Goal: Information Seeking & Learning: Learn about a topic

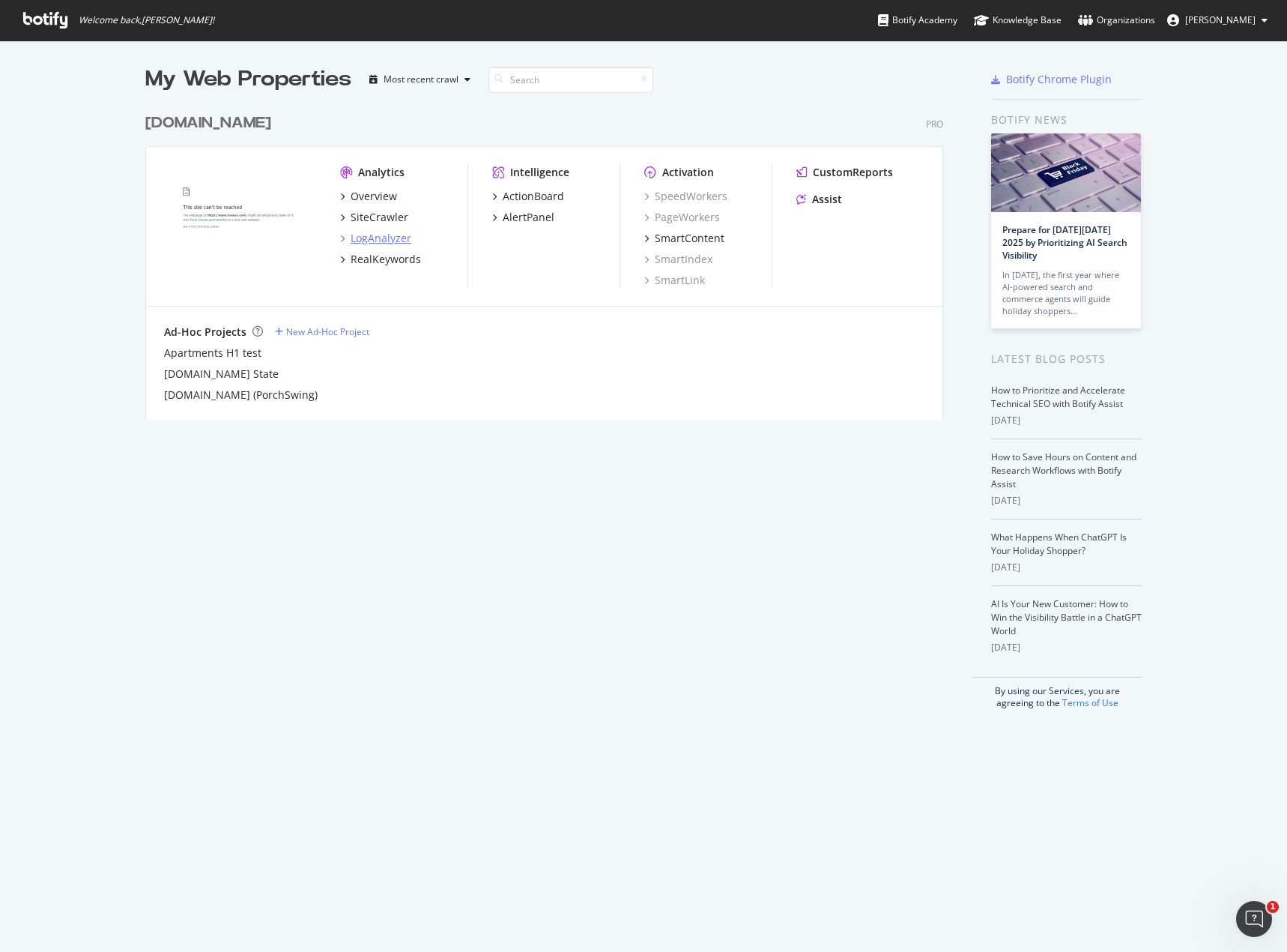
click at [381, 243] on div "LogAnalyzer" at bounding box center [380, 238] width 61 height 15
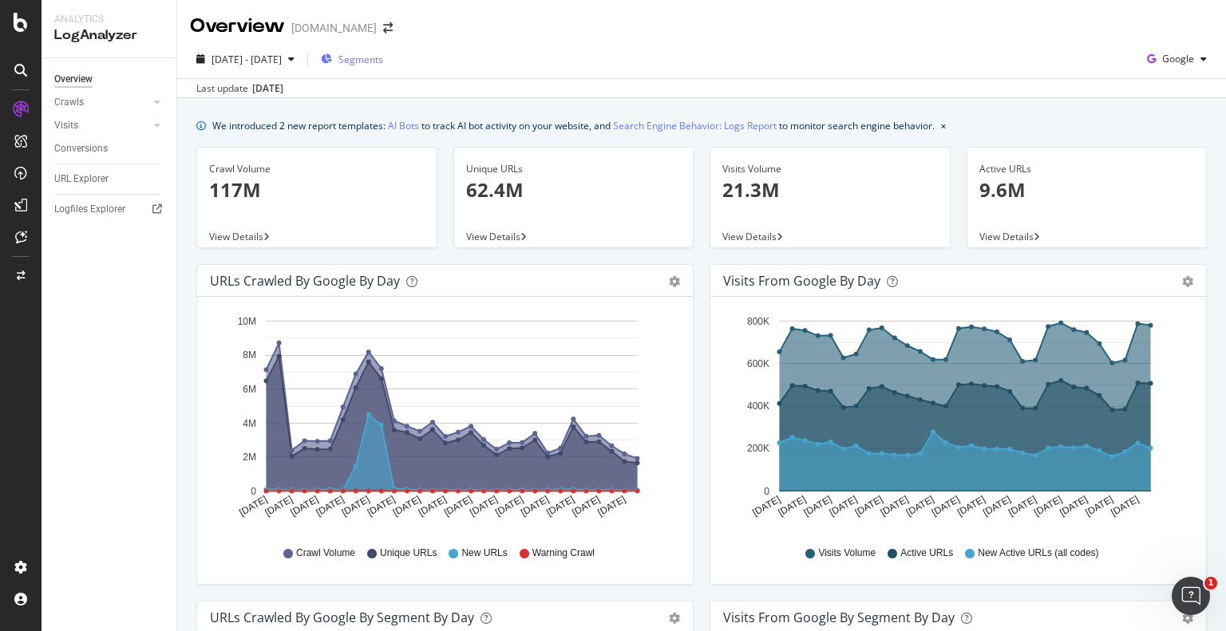
click at [380, 60] on span "Segments" at bounding box center [360, 60] width 45 height 14
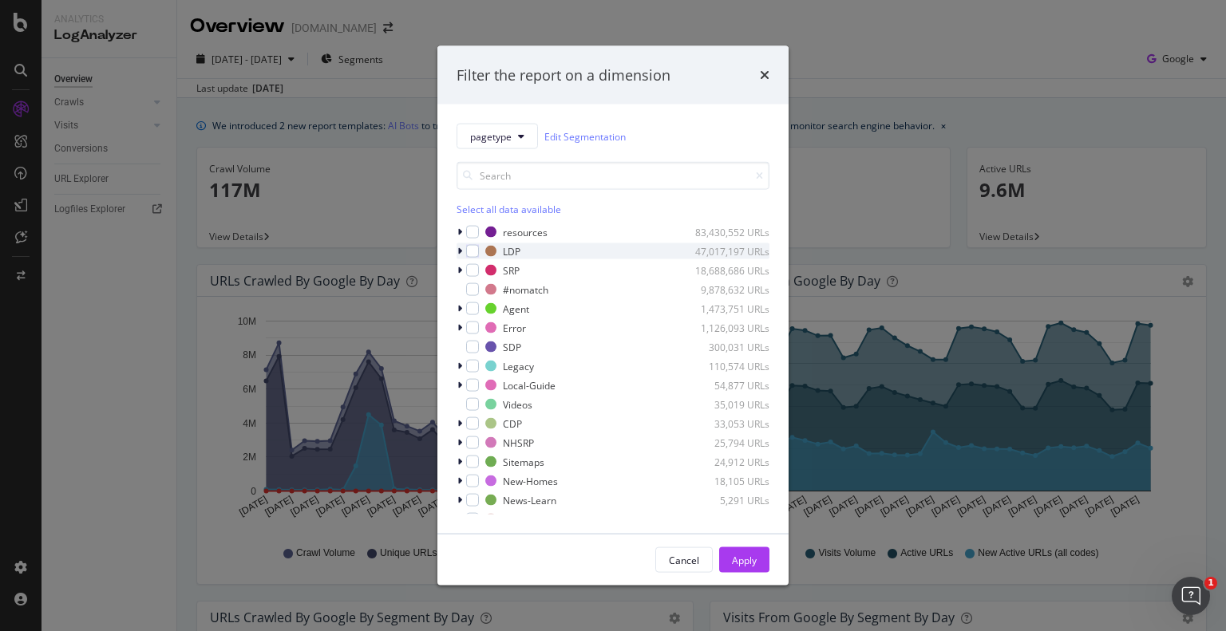
click at [460, 255] on icon "modal" at bounding box center [459, 252] width 5 height 10
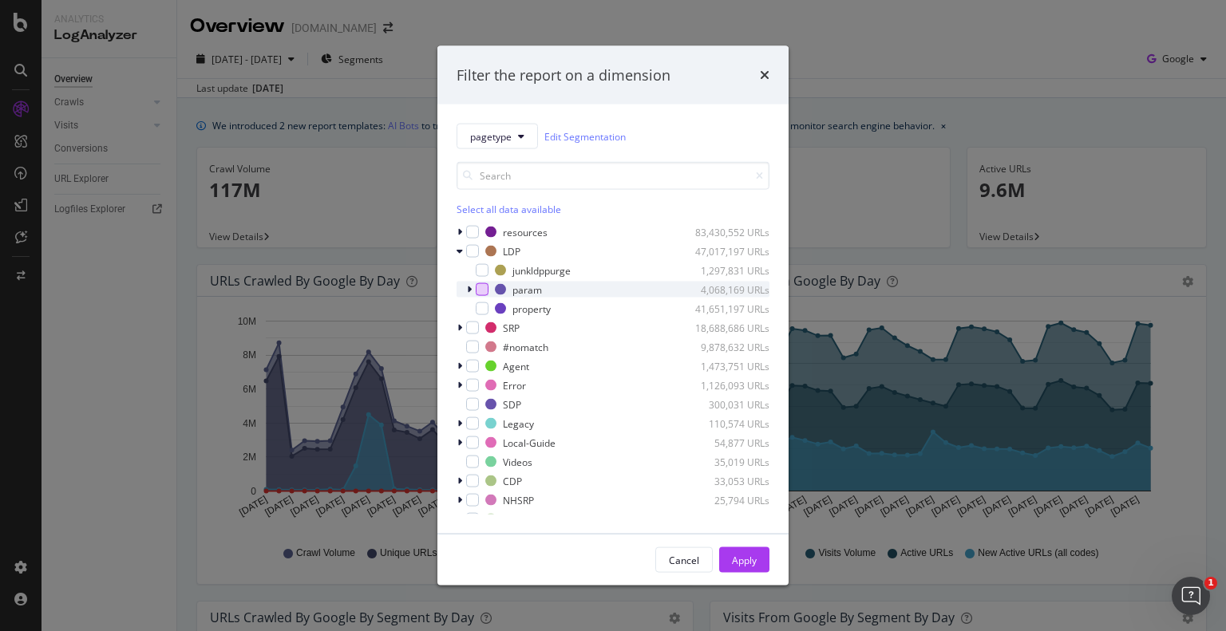
click at [476, 287] on div "modal" at bounding box center [482, 289] width 13 height 13
click at [733, 563] on div "Apply" at bounding box center [744, 560] width 25 height 14
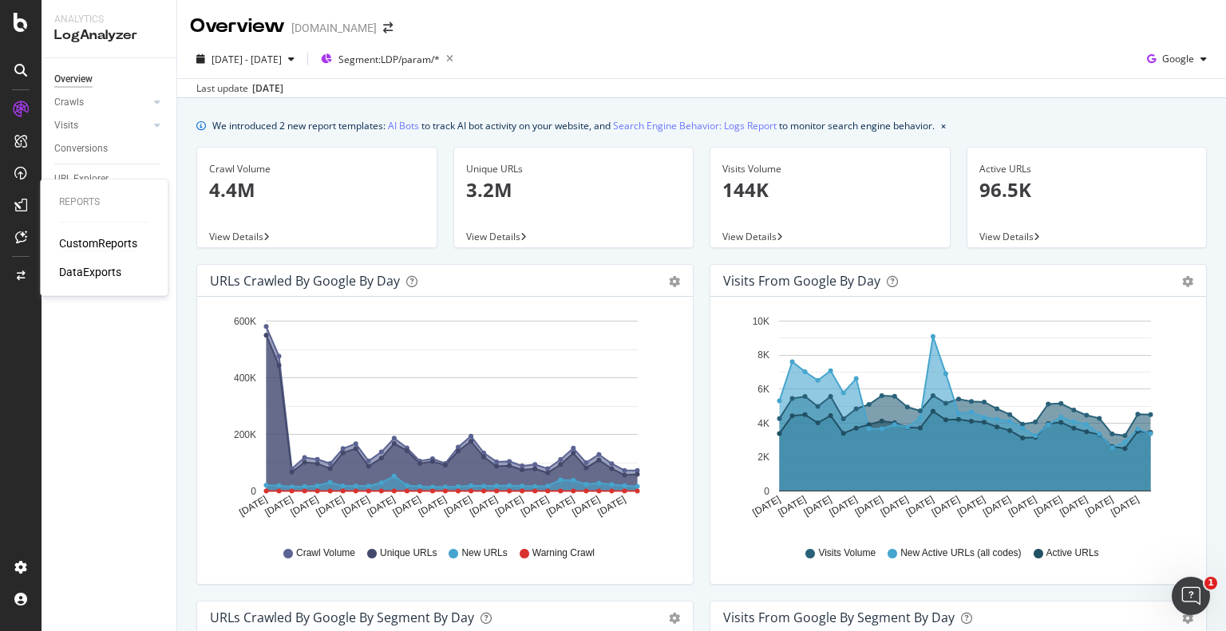
click at [73, 245] on div "CustomReports" at bounding box center [98, 243] width 78 height 16
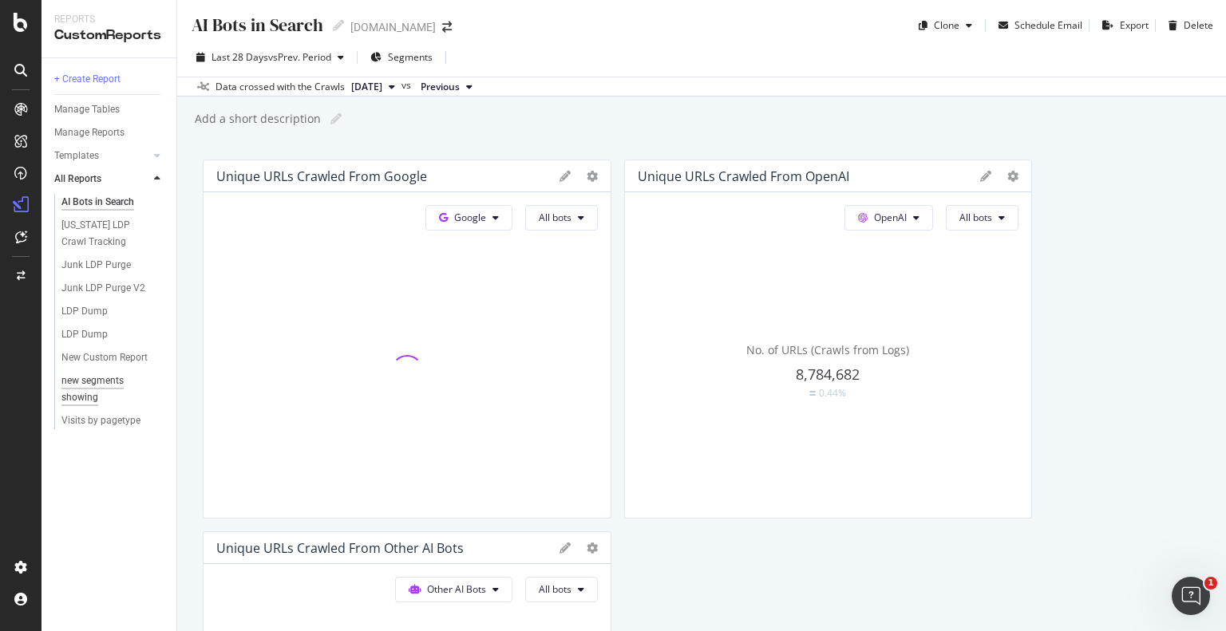
click at [81, 379] on div "new segments showing" at bounding box center [105, 390] width 89 height 34
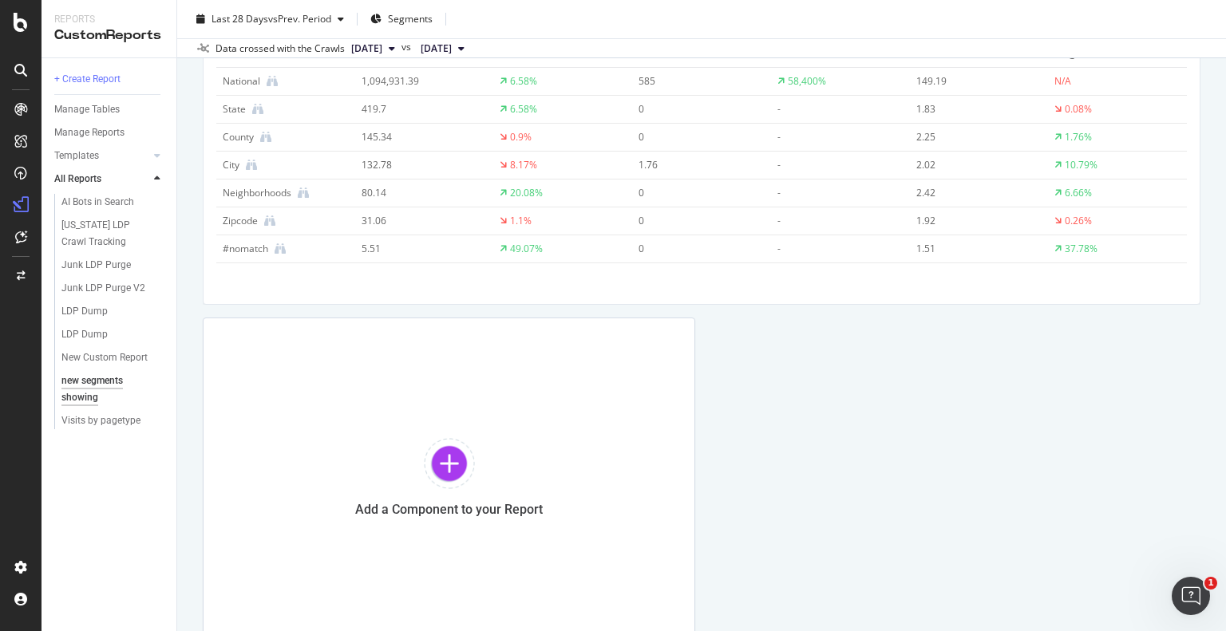
scroll to position [1044, 0]
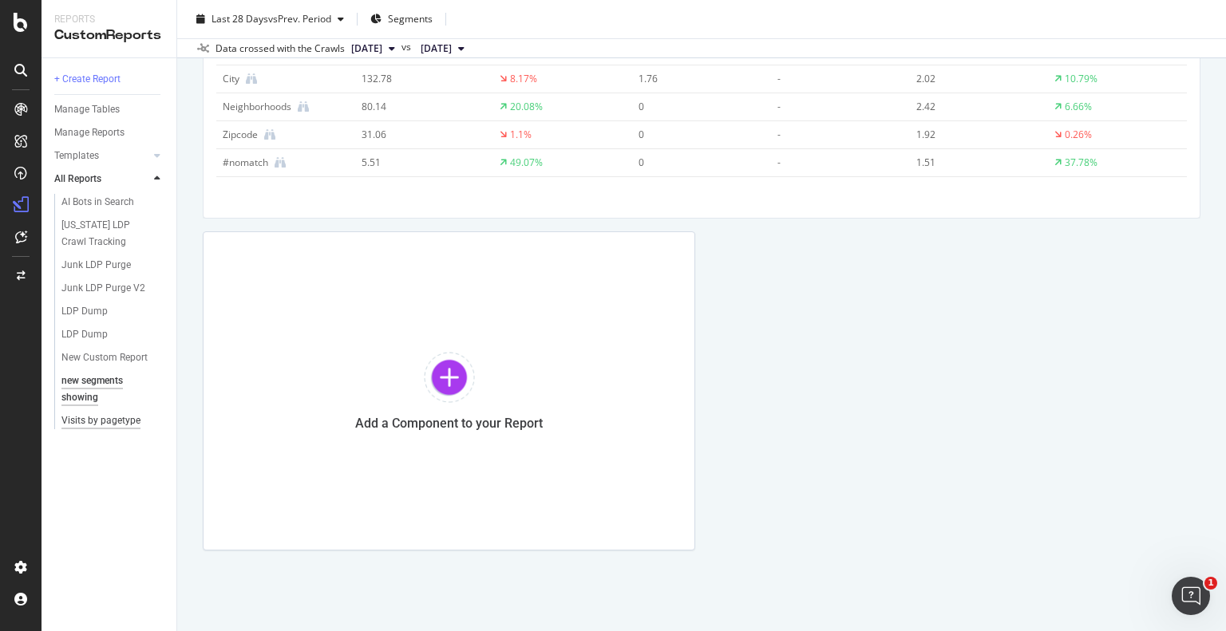
click at [112, 424] on div "Visits by pagetype" at bounding box center [100, 421] width 79 height 17
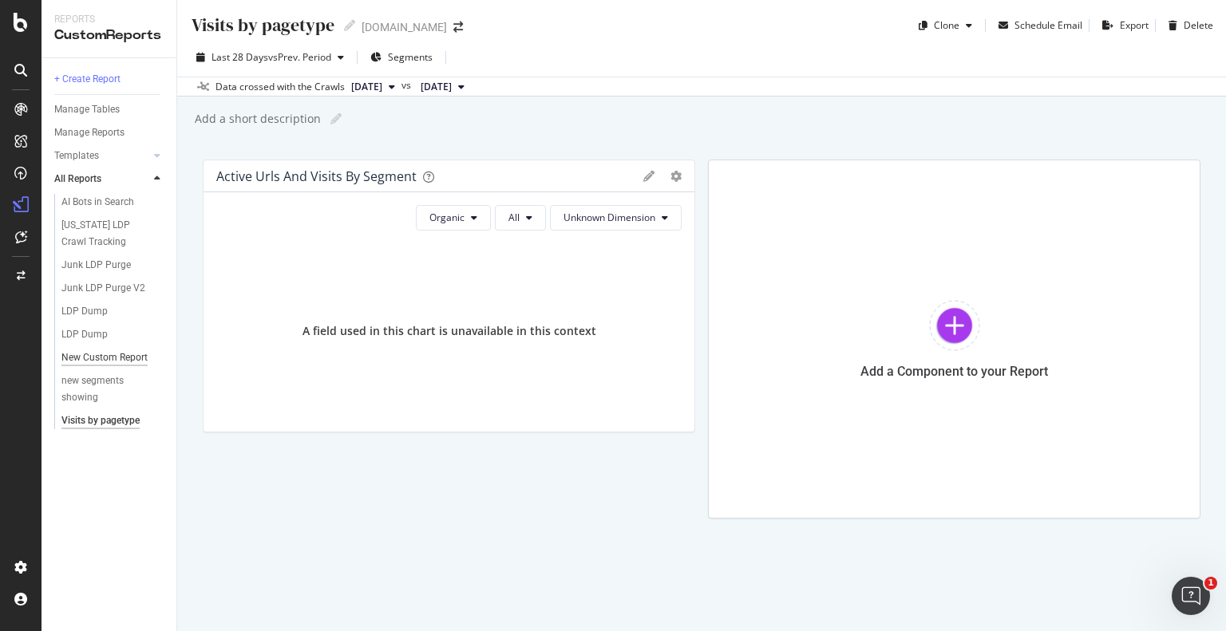
click at [103, 358] on div "New Custom Report" at bounding box center [104, 358] width 86 height 17
